Goal: Task Accomplishment & Management: Use online tool/utility

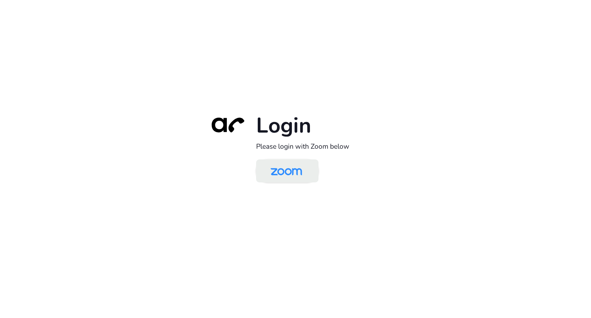
click at [296, 177] on img at bounding box center [286, 171] width 45 height 21
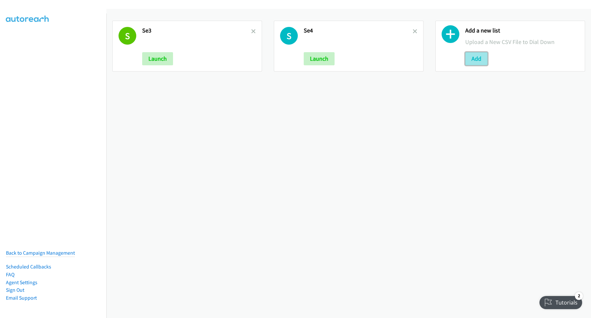
click at [467, 59] on button "Add" at bounding box center [476, 58] width 22 height 13
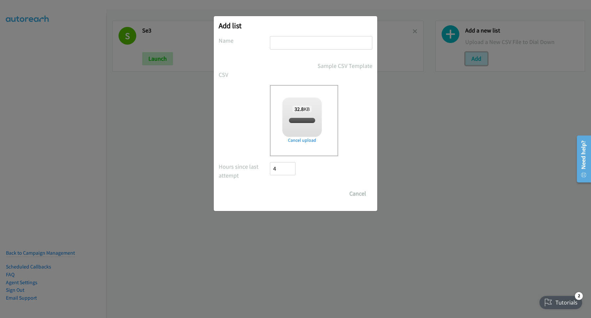
checkbox input "true"
click at [324, 41] on input "text" at bounding box center [321, 42] width 102 height 13
type input "SE MY"
click at [300, 190] on input "Save List" at bounding box center [287, 193] width 34 height 13
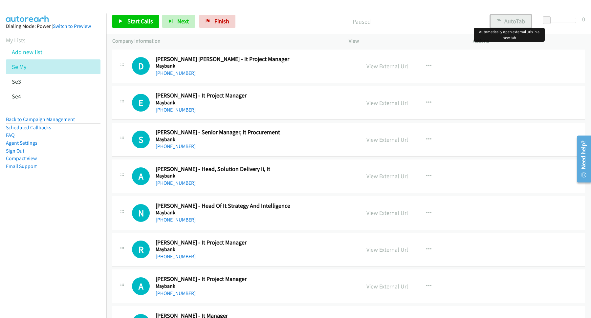
click at [497, 22] on icon "button" at bounding box center [499, 21] width 5 height 5
click at [428, 172] on button "button" at bounding box center [429, 176] width 18 height 13
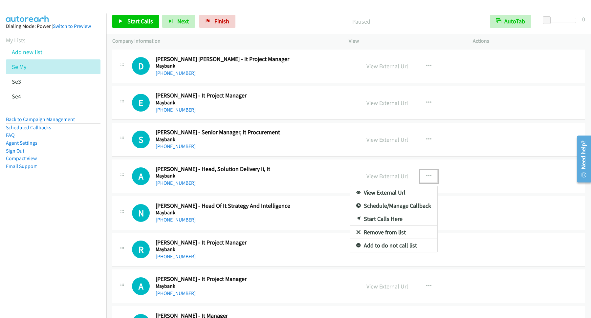
drag, startPoint x: 385, startPoint y: 220, endPoint x: 251, endPoint y: 166, distance: 145.2
click at [384, 220] on link "Start Calls Here" at bounding box center [393, 218] width 87 height 13
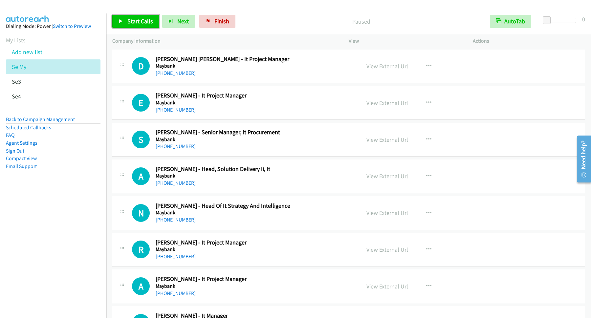
click at [134, 23] on span "Start Calls" at bounding box center [140, 21] width 26 height 8
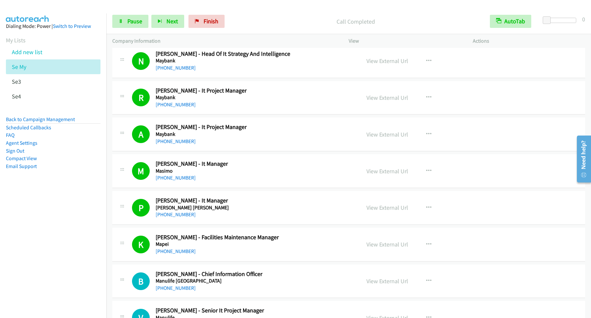
scroll to position [266, 0]
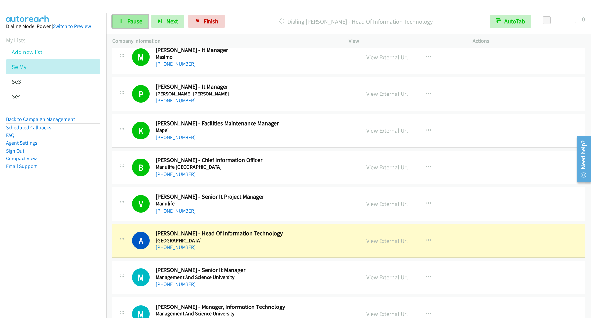
click at [125, 23] on link "Pause" at bounding box center [130, 21] width 36 height 13
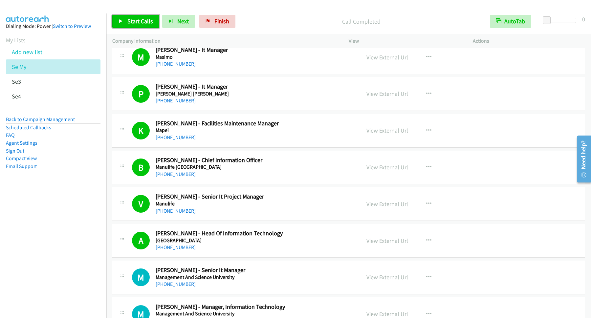
click at [144, 21] on span "Start Calls" at bounding box center [140, 21] width 26 height 8
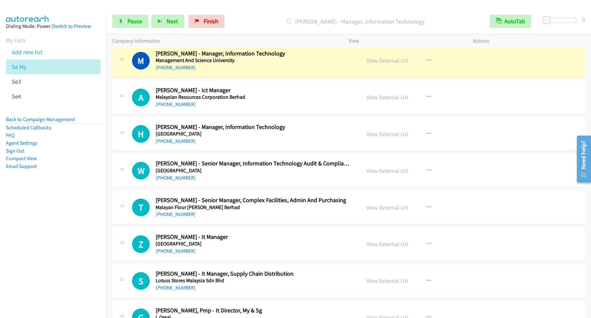
scroll to position [511, 0]
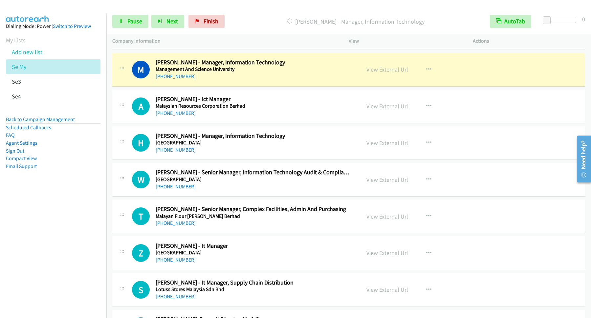
click at [47, 240] on nav "Dialing Mode: Power | Switch to Preview My Lists Add new list Se My Se3 Se4 Bac…" at bounding box center [53, 172] width 107 height 318
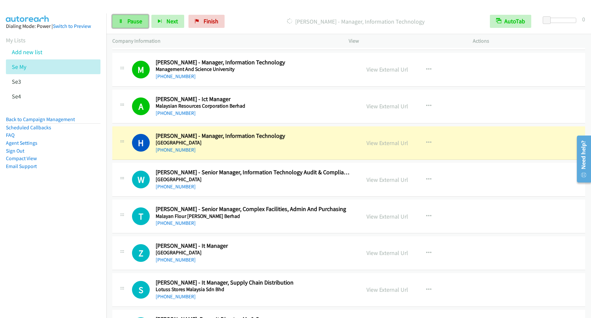
click at [120, 19] on link "Pause" at bounding box center [130, 21] width 36 height 13
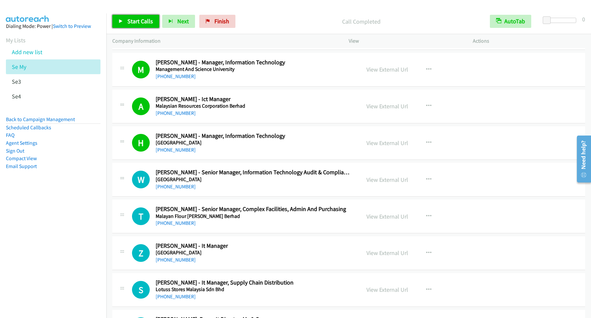
click at [151, 24] on span "Start Calls" at bounding box center [140, 21] width 26 height 8
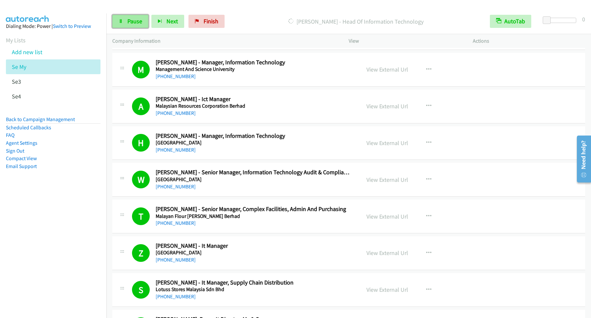
click at [129, 20] on span "Pause" at bounding box center [134, 21] width 15 height 8
click at [142, 18] on span "Start Calls" at bounding box center [140, 21] width 26 height 8
click at [122, 23] on icon at bounding box center [121, 21] width 5 height 5
click at [150, 25] on span "Start Calls" at bounding box center [140, 21] width 26 height 8
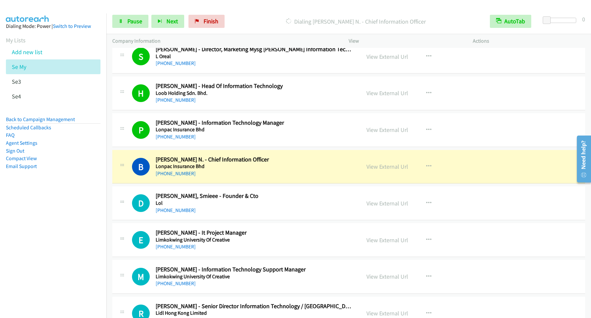
scroll to position [865, 0]
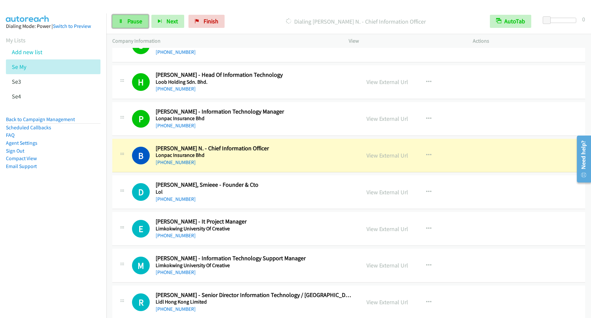
click at [118, 22] on link "Pause" at bounding box center [130, 21] width 36 height 13
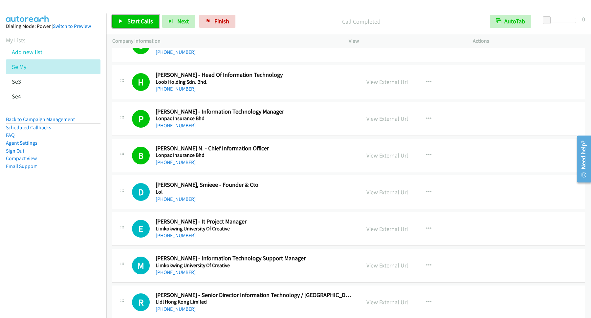
click at [144, 19] on span "Start Calls" at bounding box center [140, 21] width 26 height 8
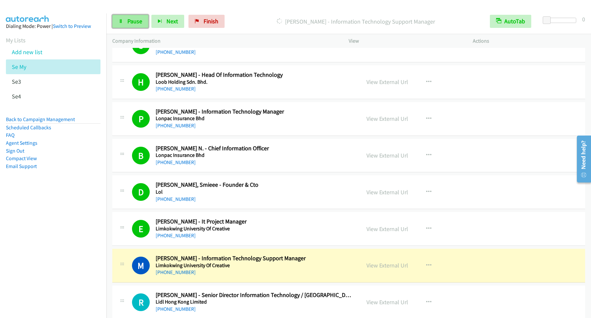
click at [136, 21] on span "Pause" at bounding box center [134, 21] width 15 height 8
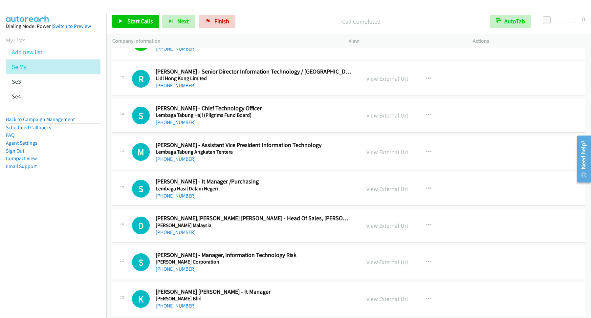
scroll to position [1220, 0]
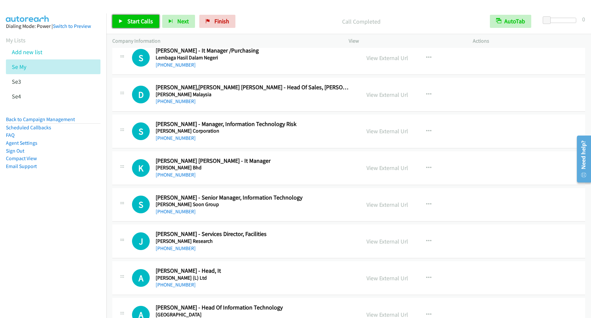
click at [142, 17] on link "Start Calls" at bounding box center [135, 21] width 47 height 13
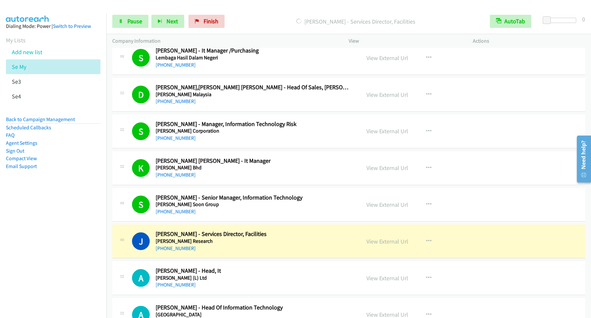
click at [131, 29] on div "Start Calls Pause Next Finish Dialing Jane Yeoh - Services Director, Facilities…" at bounding box center [348, 21] width 485 height 25
click at [121, 23] on icon at bounding box center [121, 21] width 5 height 5
click at [557, 11] on div "Start Calls Pause Next Finish Paused AutoTab AutoTab 0" at bounding box center [348, 21] width 485 height 25
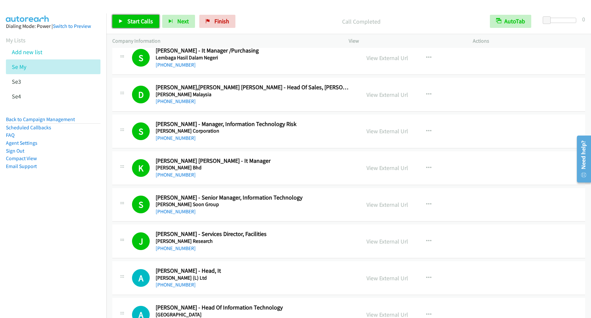
click at [141, 18] on link "Start Calls" at bounding box center [135, 21] width 47 height 13
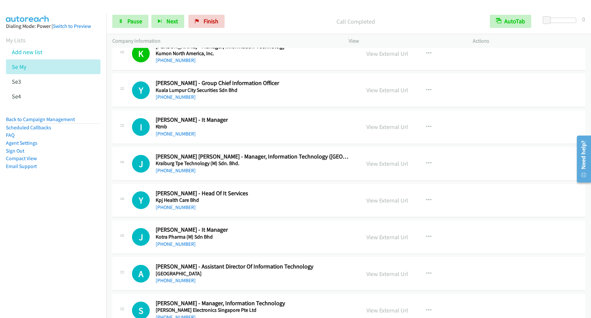
scroll to position [1574, 0]
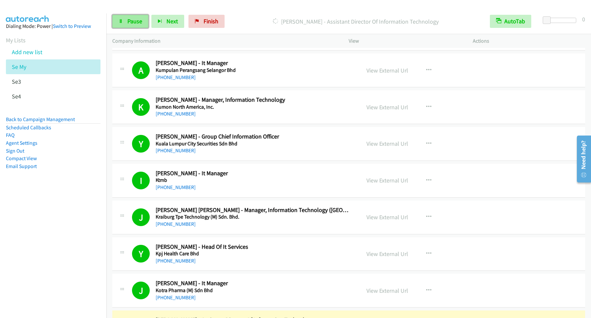
click at [141, 26] on link "Pause" at bounding box center [130, 21] width 36 height 13
click at [132, 22] on span "Start Calls" at bounding box center [140, 21] width 26 height 8
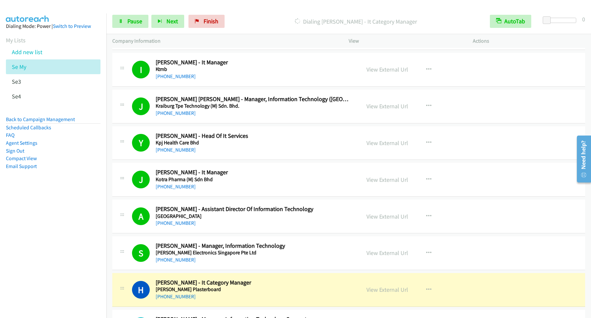
scroll to position [1752, 0]
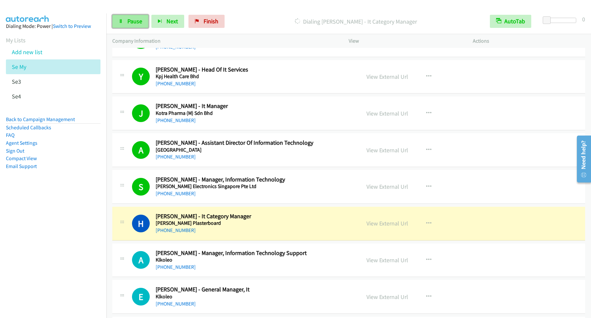
click at [134, 21] on span "Pause" at bounding box center [134, 21] width 15 height 8
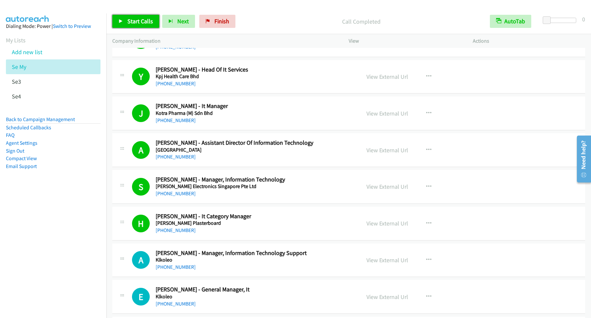
click at [137, 25] on span "Start Calls" at bounding box center [140, 21] width 26 height 8
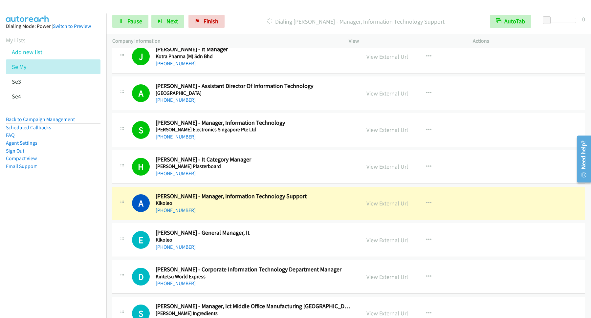
scroll to position [1840, 0]
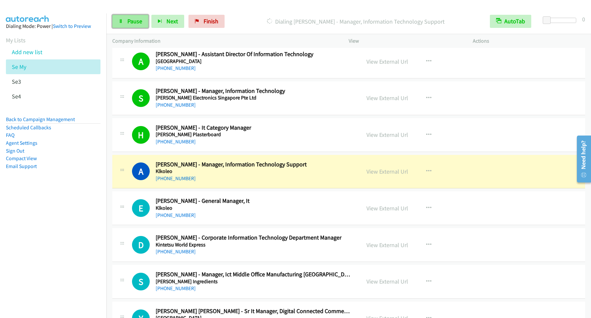
click at [135, 22] on span "Pause" at bounding box center [134, 21] width 15 height 8
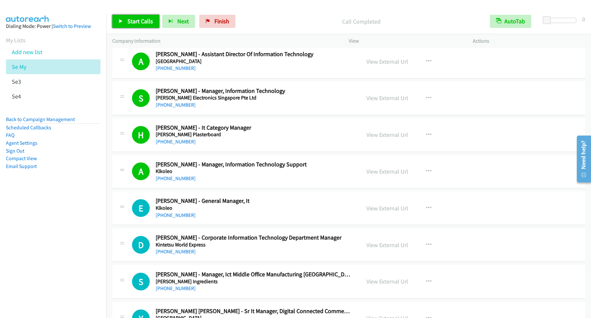
click at [150, 21] on span "Start Calls" at bounding box center [140, 21] width 26 height 8
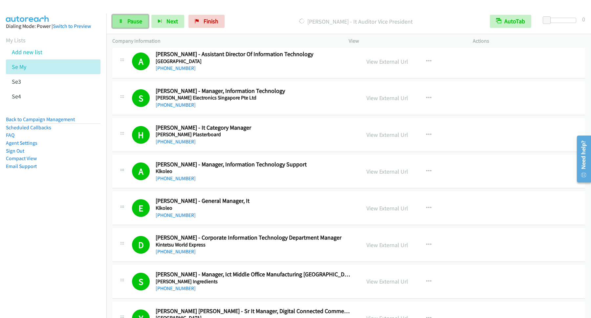
click at [128, 21] on span "Pause" at bounding box center [134, 21] width 15 height 8
drag, startPoint x: 129, startPoint y: 19, endPoint x: 124, endPoint y: 23, distance: 6.3
click at [129, 20] on span "Start Calls" at bounding box center [140, 21] width 26 height 8
click at [128, 26] on link "Pause" at bounding box center [130, 21] width 36 height 13
click at [152, 19] on span "Start Calls" at bounding box center [140, 21] width 26 height 8
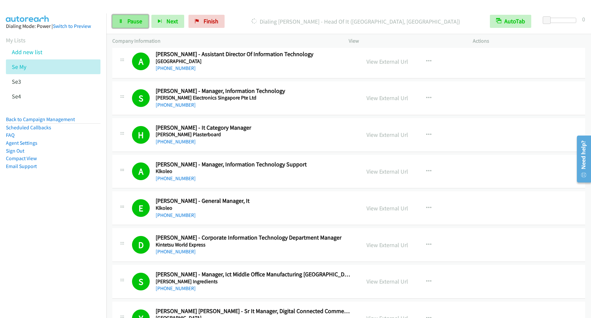
click at [142, 25] on span "Pause" at bounding box center [134, 21] width 15 height 8
click at [131, 24] on span "Start Calls" at bounding box center [140, 21] width 26 height 8
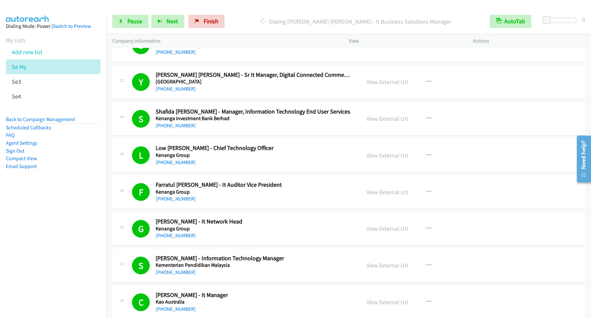
scroll to position [2106, 0]
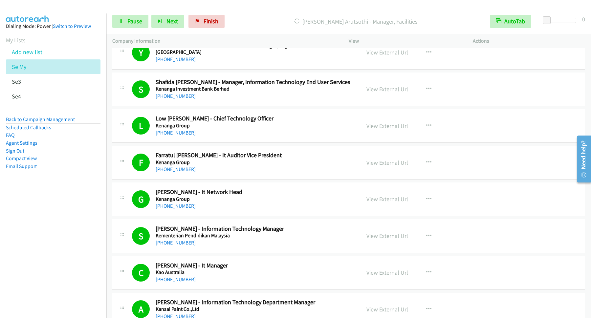
click at [254, 19] on p "Dialing Kaarthiek Arutsothi - Manager, Facilities" at bounding box center [355, 21] width 245 height 9
click at [128, 25] on link "Pause" at bounding box center [130, 21] width 36 height 13
click at [146, 24] on span "Start Calls" at bounding box center [140, 21] width 26 height 8
click at [133, 22] on span "Pause" at bounding box center [134, 21] width 15 height 8
click at [159, 22] on link "Start Calls" at bounding box center [135, 21] width 47 height 13
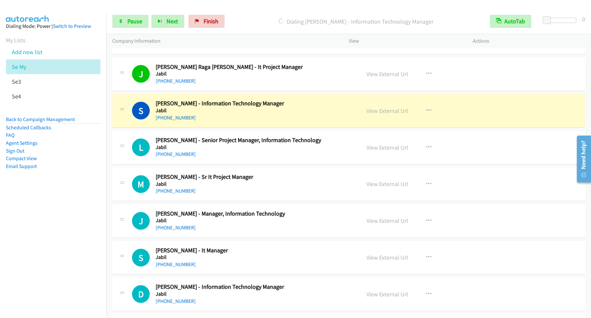
scroll to position [3081, 0]
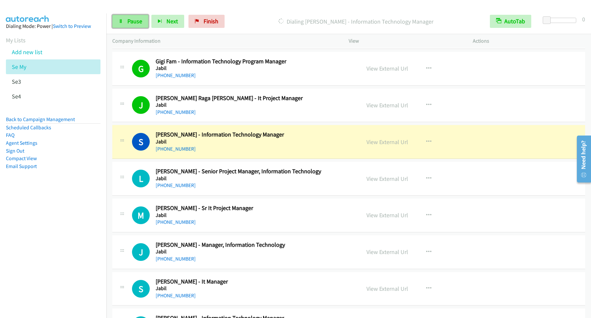
click at [129, 20] on span "Pause" at bounding box center [134, 21] width 15 height 8
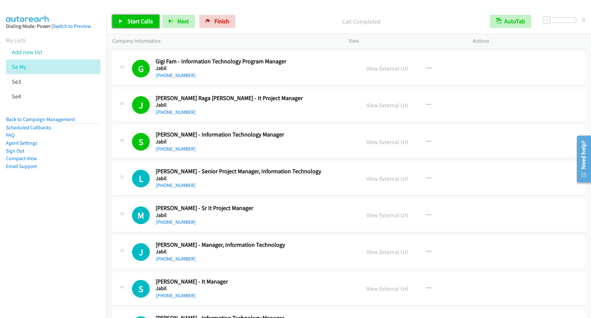
click at [145, 21] on span "Start Calls" at bounding box center [140, 21] width 26 height 8
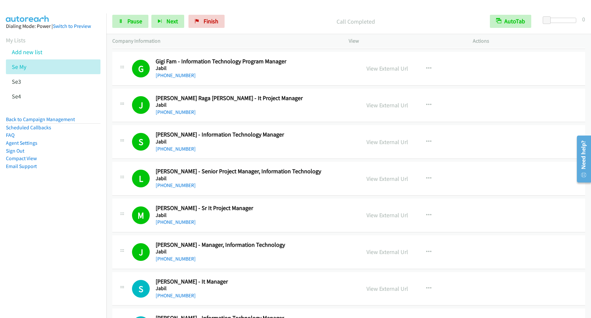
scroll to position [3170, 0]
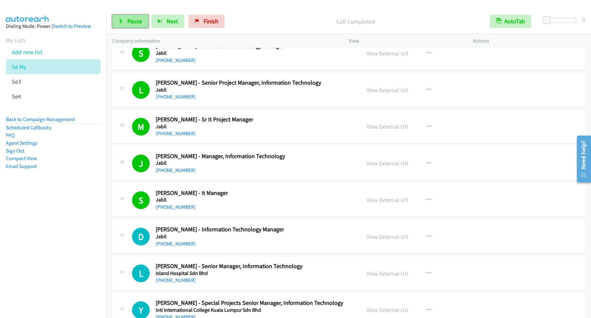
click at [128, 21] on span "Pause" at bounding box center [134, 21] width 15 height 8
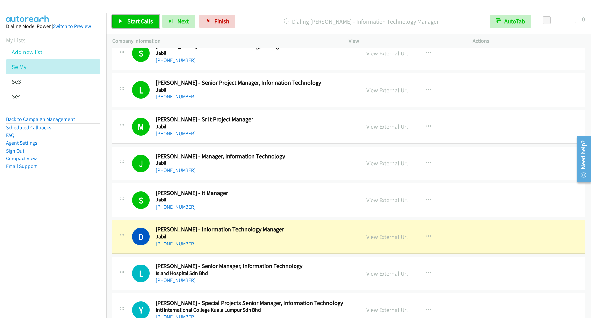
click at [142, 23] on span "Start Calls" at bounding box center [140, 21] width 26 height 8
click at [142, 23] on span "Pause" at bounding box center [134, 21] width 15 height 8
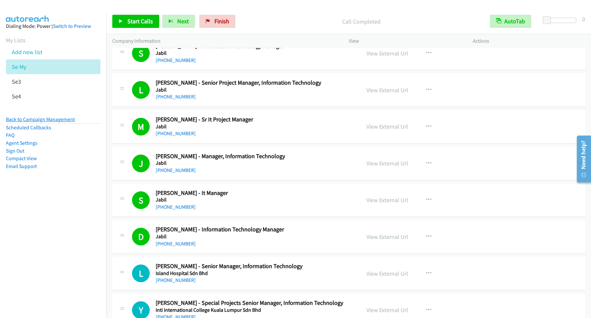
click at [53, 121] on link "Back to Campaign Management" at bounding box center [40, 119] width 69 height 6
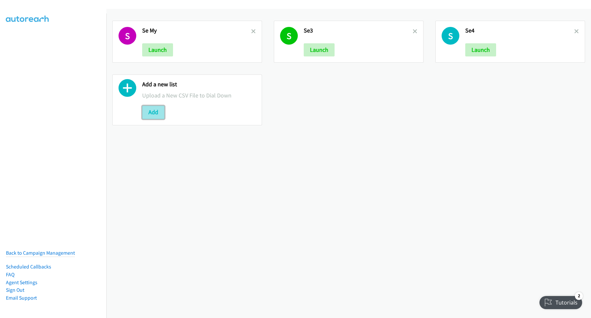
click at [156, 113] on button "Add" at bounding box center [153, 112] width 22 height 13
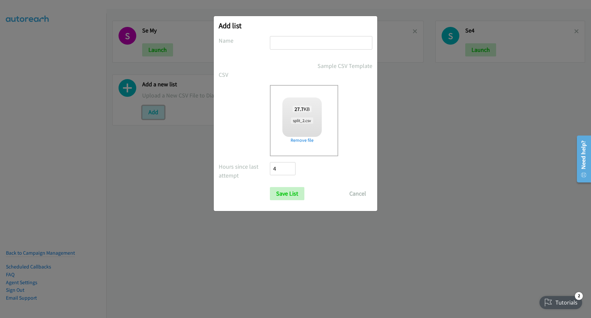
checkbox input "true"
click at [298, 39] on input "text" at bounding box center [321, 42] width 102 height 13
type input "SPlink"
click at [270, 187] on input "Save List" at bounding box center [287, 193] width 34 height 13
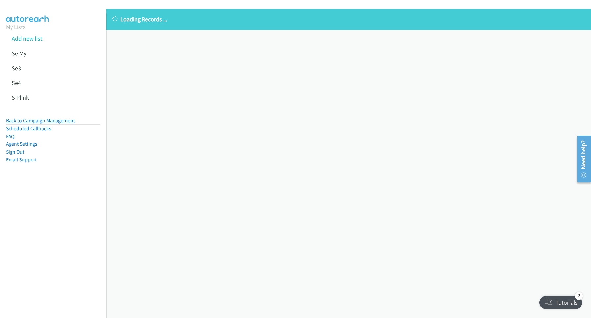
click at [47, 120] on link "Back to Campaign Management" at bounding box center [40, 121] width 69 height 6
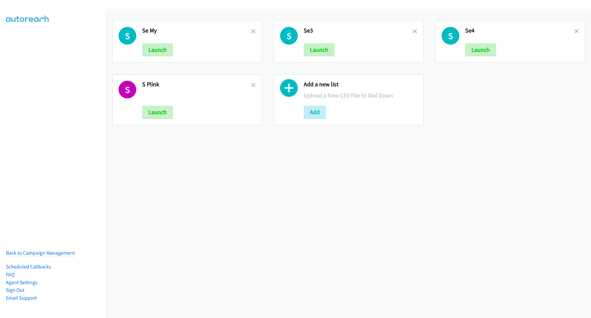
click at [248, 29] on h2 "Se My" at bounding box center [196, 31] width 109 height 8
click at [252, 31] on icon at bounding box center [253, 32] width 5 height 5
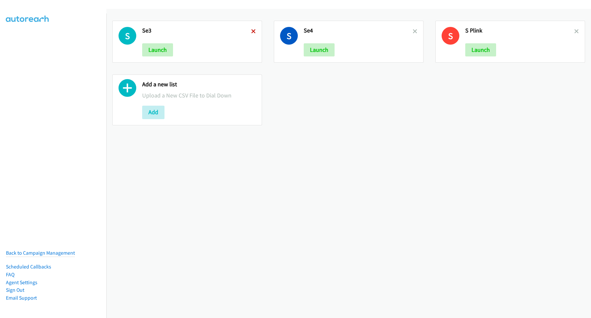
click at [252, 32] on icon at bounding box center [253, 32] width 5 height 5
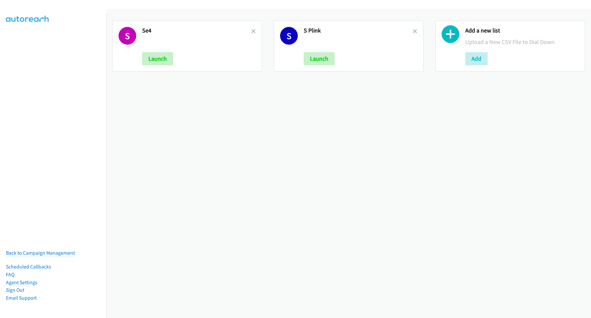
click at [252, 32] on icon at bounding box center [253, 32] width 5 height 5
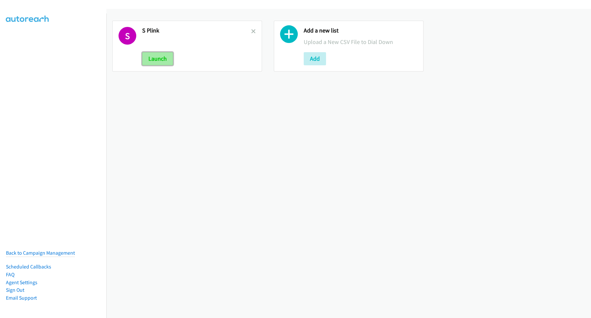
click at [165, 57] on button "Launch" at bounding box center [157, 58] width 31 height 13
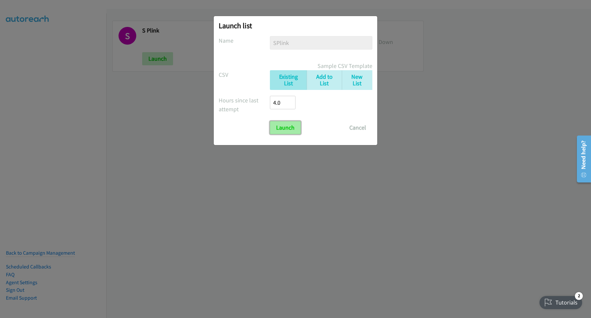
click at [288, 123] on input "Launch" at bounding box center [285, 127] width 31 height 13
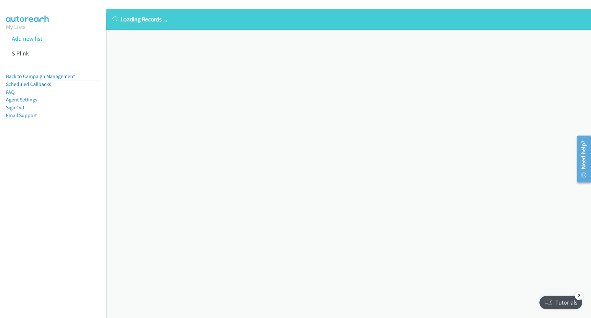
click at [221, 177] on div "Loading Records ... Sorry, something went wrong please try again." at bounding box center [348, 163] width 485 height 309
click at [60, 76] on link "Back to Campaign Management" at bounding box center [40, 76] width 69 height 6
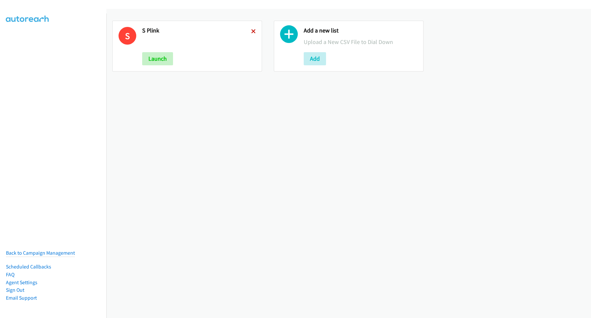
click at [251, 33] on icon at bounding box center [253, 32] width 5 height 5
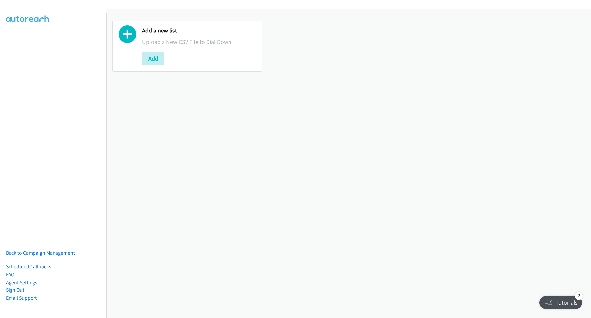
click at [212, 174] on div "Add a new list Upload a New CSV File to Dial Down Add" at bounding box center [348, 163] width 485 height 309
click at [157, 59] on button "Add" at bounding box center [153, 58] width 22 height 13
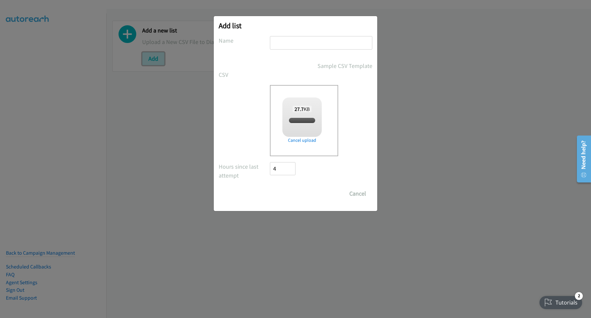
checkbox input "true"
click at [294, 45] on input "text" at bounding box center [321, 42] width 102 height 13
type input "AW"
click at [298, 194] on input "Save List" at bounding box center [287, 193] width 34 height 13
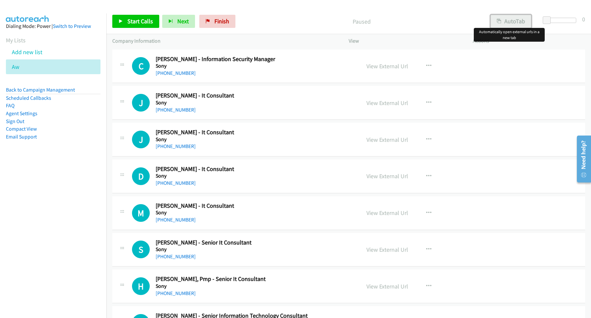
click at [514, 19] on button "AutoTab" at bounding box center [511, 21] width 41 height 13
click at [136, 20] on span "Start Calls" at bounding box center [140, 21] width 26 height 8
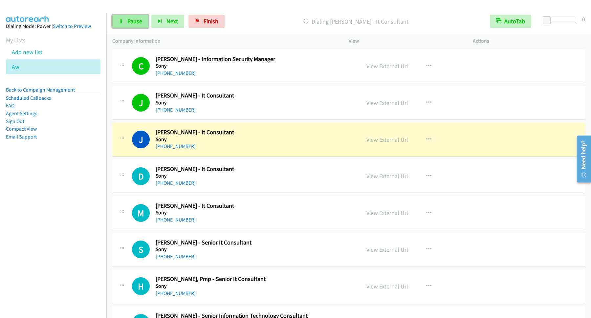
click at [135, 20] on span "Pause" at bounding box center [134, 21] width 15 height 8
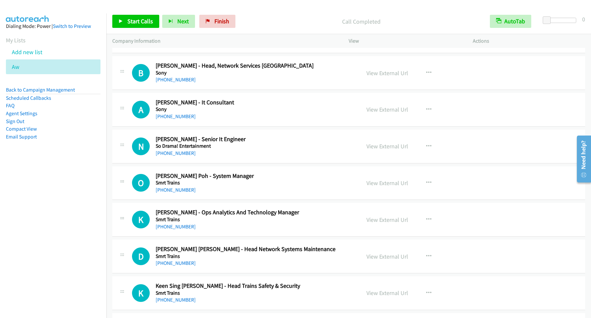
scroll to position [621, 0]
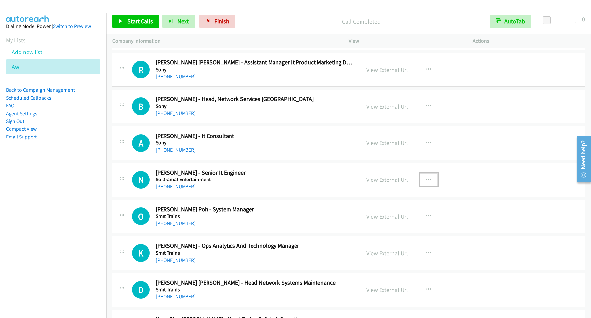
click at [426, 181] on icon "button" at bounding box center [428, 179] width 5 height 5
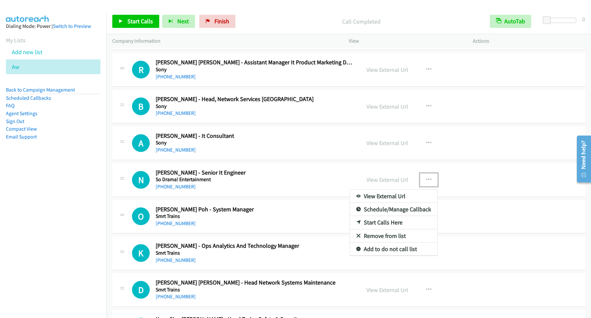
click at [376, 225] on link "Start Calls Here" at bounding box center [393, 222] width 87 height 13
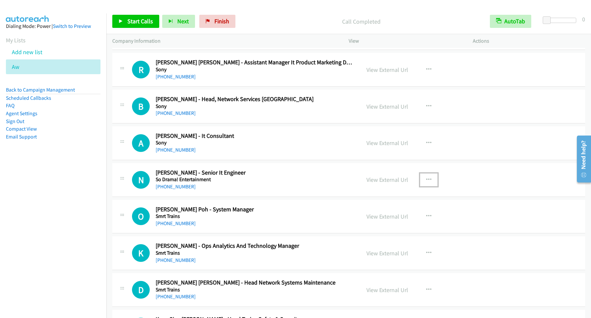
click at [426, 180] on icon "button" at bounding box center [428, 179] width 5 height 5
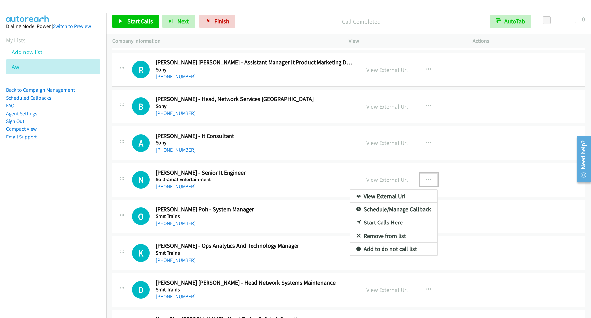
click at [369, 224] on link "Start Calls Here" at bounding box center [393, 222] width 87 height 13
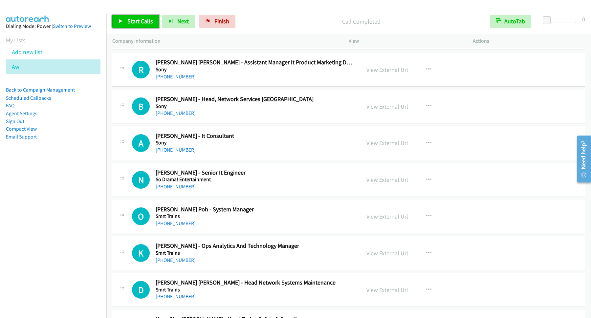
click at [144, 20] on span "Start Calls" at bounding box center [140, 21] width 26 height 8
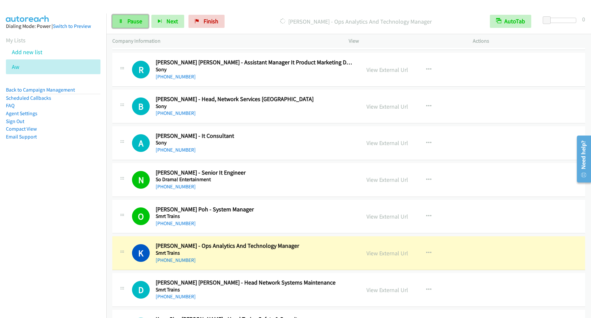
click at [138, 23] on span "Pause" at bounding box center [134, 21] width 15 height 8
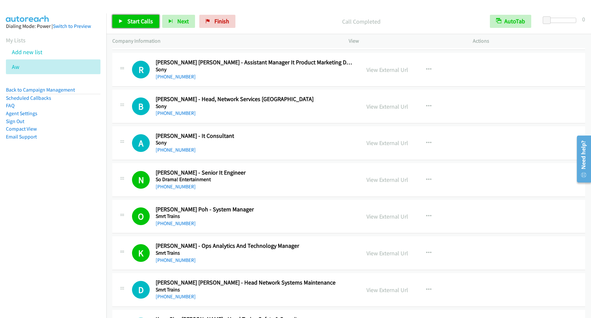
click at [141, 21] on span "Start Calls" at bounding box center [140, 21] width 26 height 8
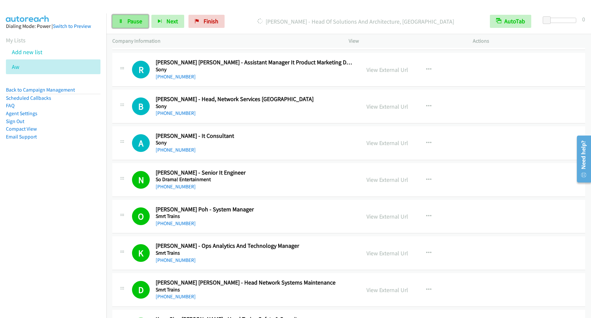
click at [130, 18] on link "Pause" at bounding box center [130, 21] width 36 height 13
click at [135, 22] on span "Start Calls" at bounding box center [140, 21] width 26 height 8
click at [132, 24] on span "Pause" at bounding box center [134, 21] width 15 height 8
click at [132, 23] on span "Start Calls" at bounding box center [140, 21] width 26 height 8
drag, startPoint x: 122, startPoint y: 22, endPoint x: 136, endPoint y: 27, distance: 15.3
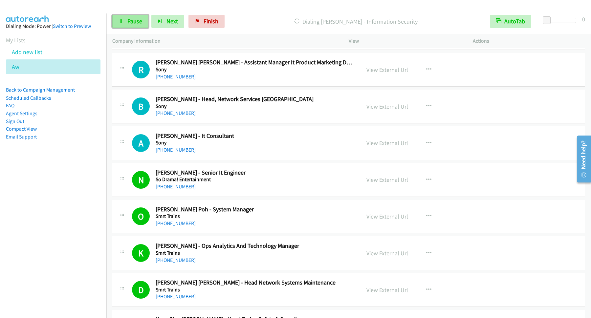
click at [123, 22] on icon at bounding box center [121, 21] width 5 height 5
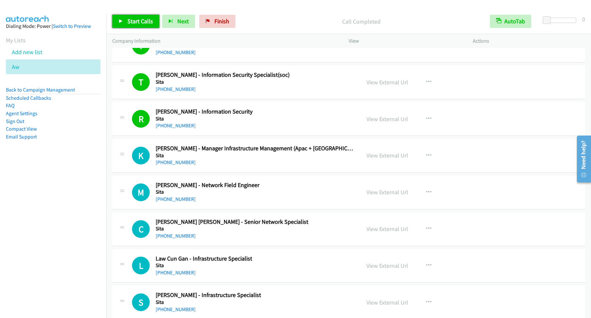
click at [149, 21] on span "Start Calls" at bounding box center [140, 21] width 26 height 8
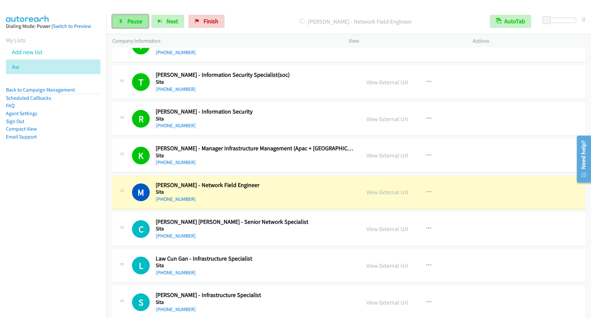
click at [133, 26] on link "Pause" at bounding box center [130, 21] width 36 height 13
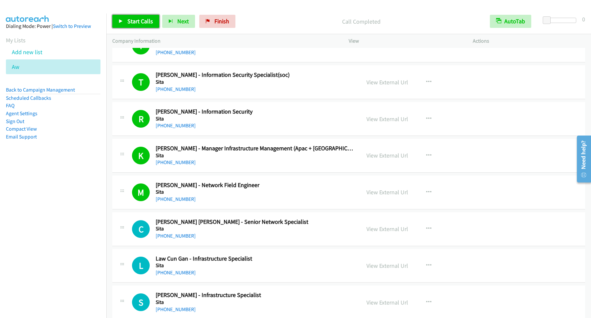
click at [129, 23] on span "Start Calls" at bounding box center [140, 21] width 26 height 8
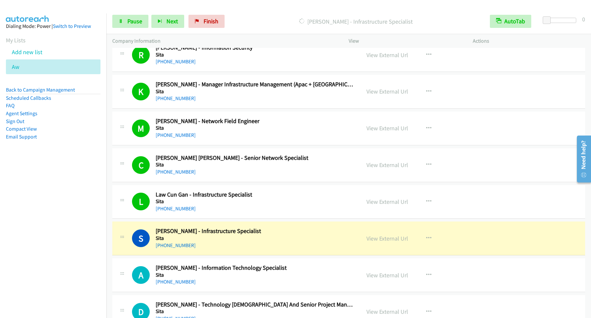
scroll to position [1064, 0]
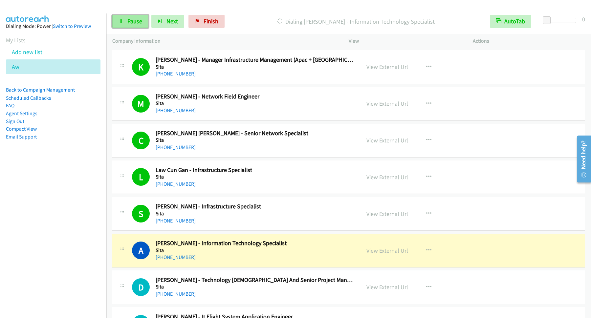
click at [139, 16] on link "Pause" at bounding box center [130, 21] width 36 height 13
